Goal: Task Accomplishment & Management: Complete application form

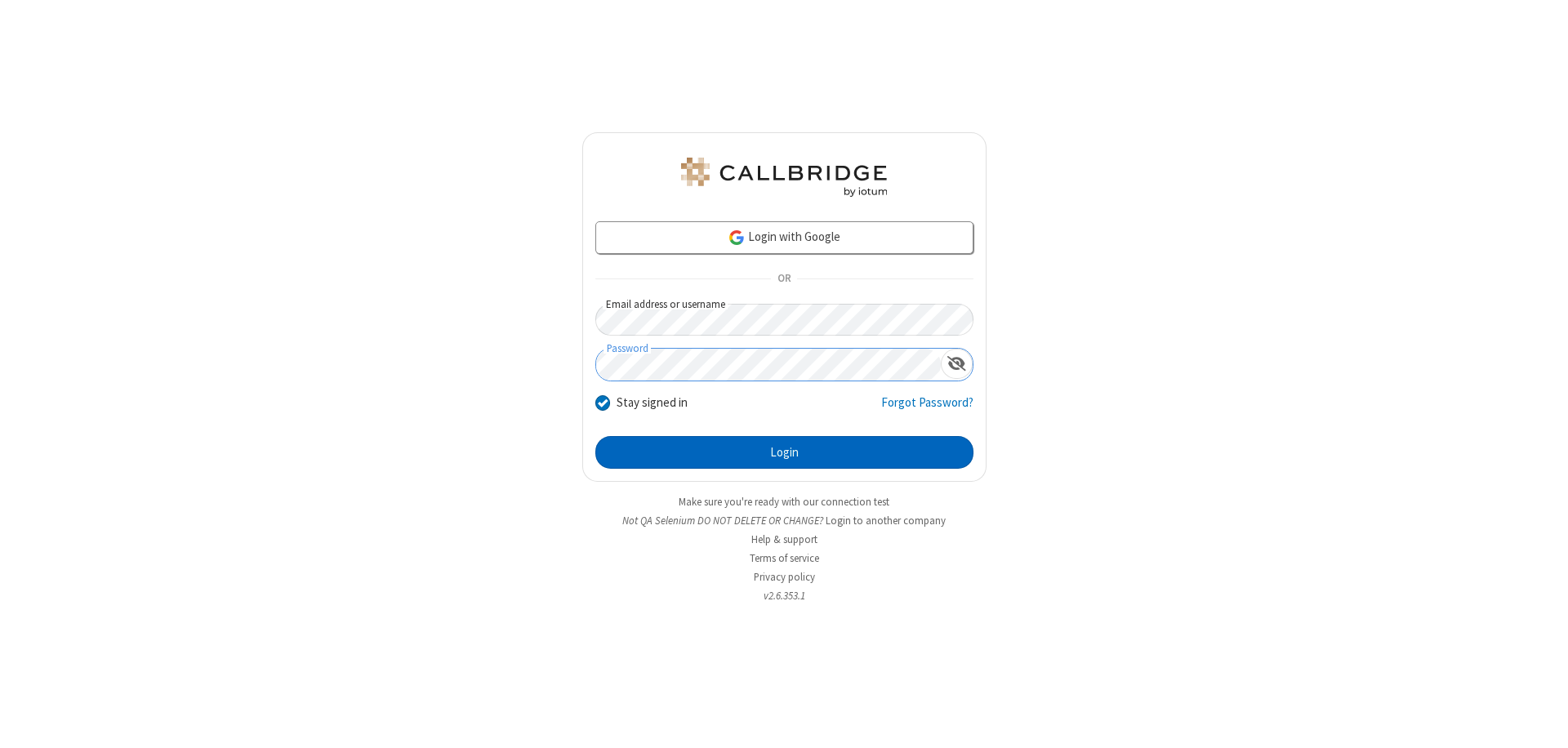
click at [784, 452] on button "Login" at bounding box center [784, 452] width 378 height 33
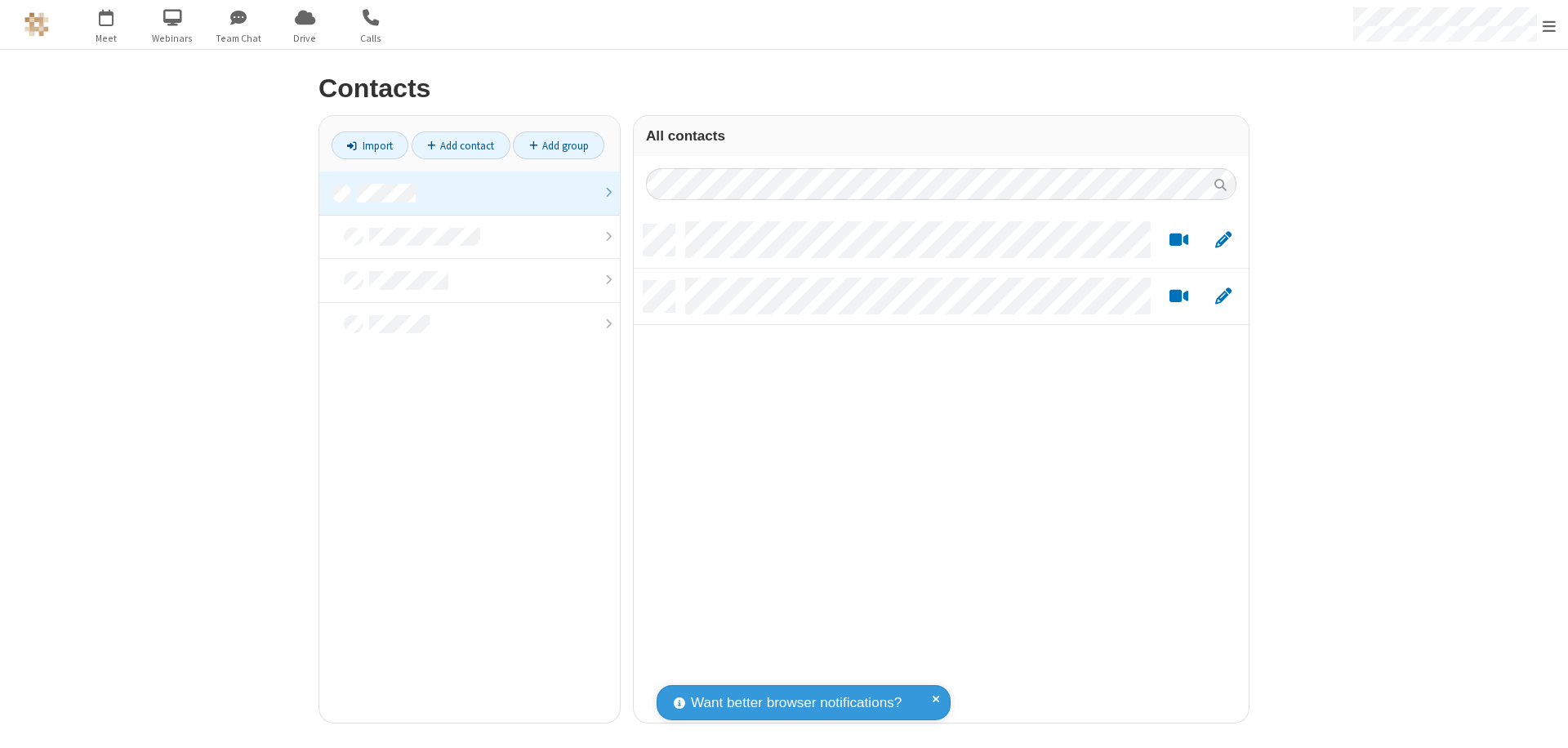
scroll to position [499, 603]
click at [470, 193] on link at bounding box center [469, 193] width 301 height 44
click at [460, 146] on link "Add contact" at bounding box center [461, 145] width 99 height 28
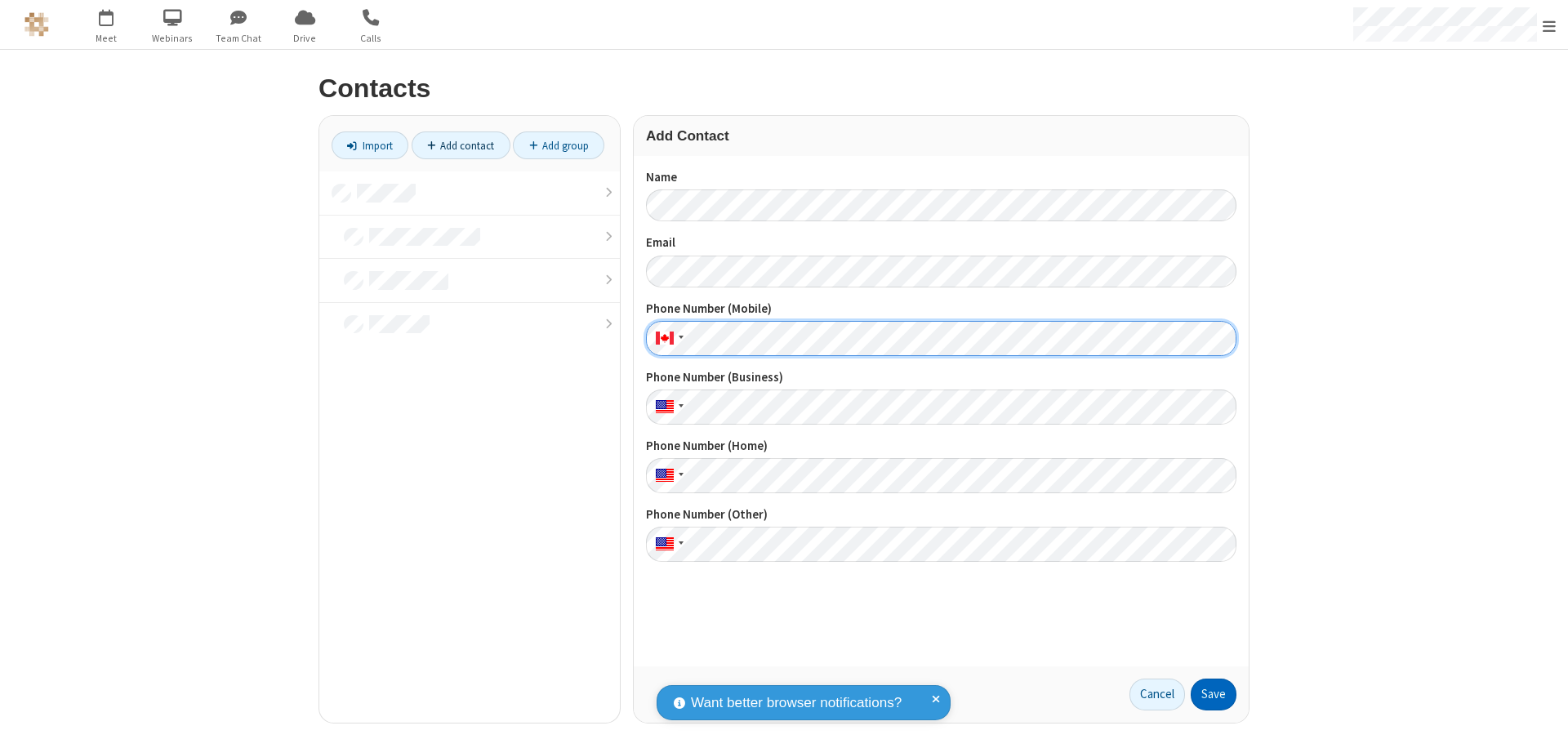
click at [1214, 695] on button "Save" at bounding box center [1213, 695] width 45 height 33
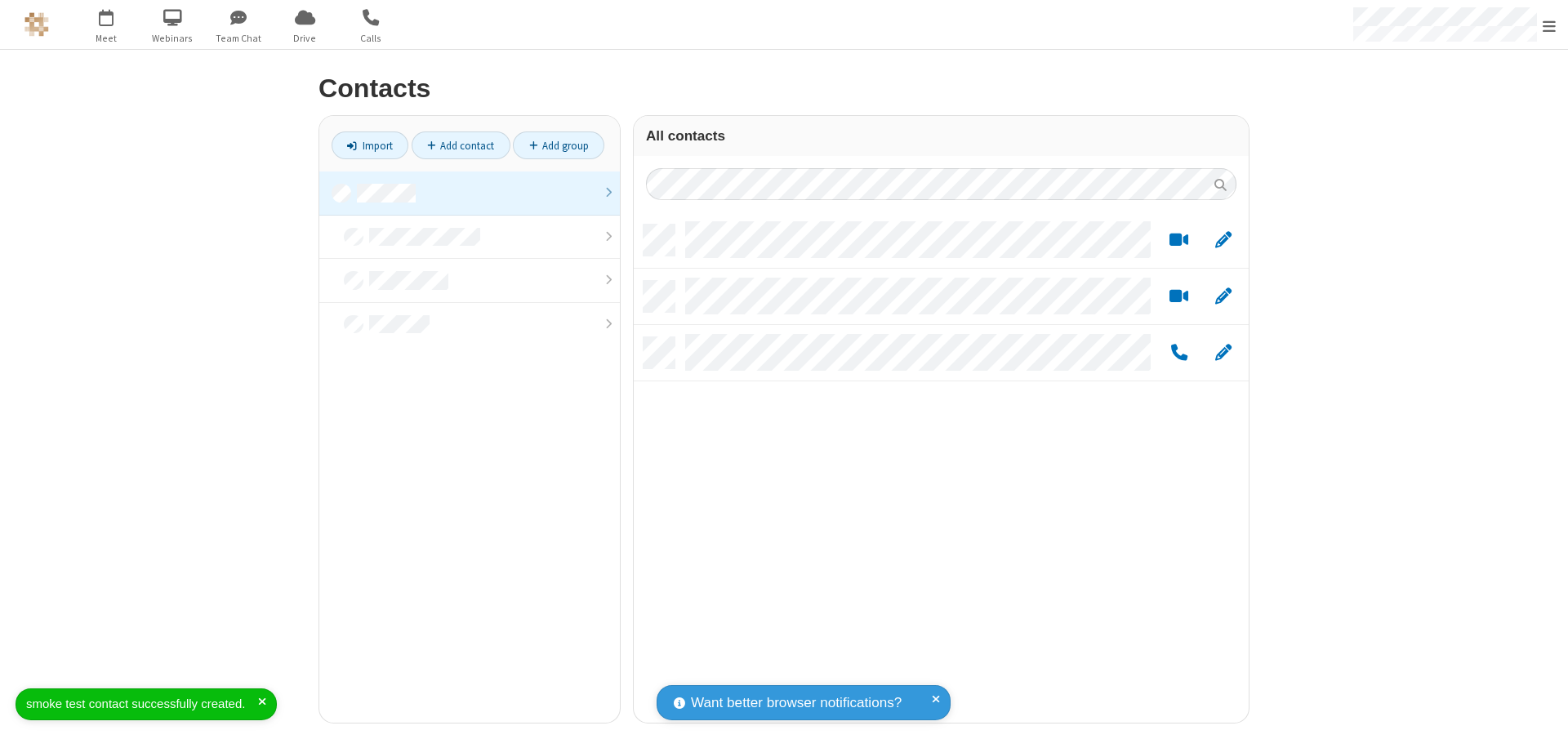
scroll to position [499, 603]
